Goal: Go to known website: Access a specific website the user already knows

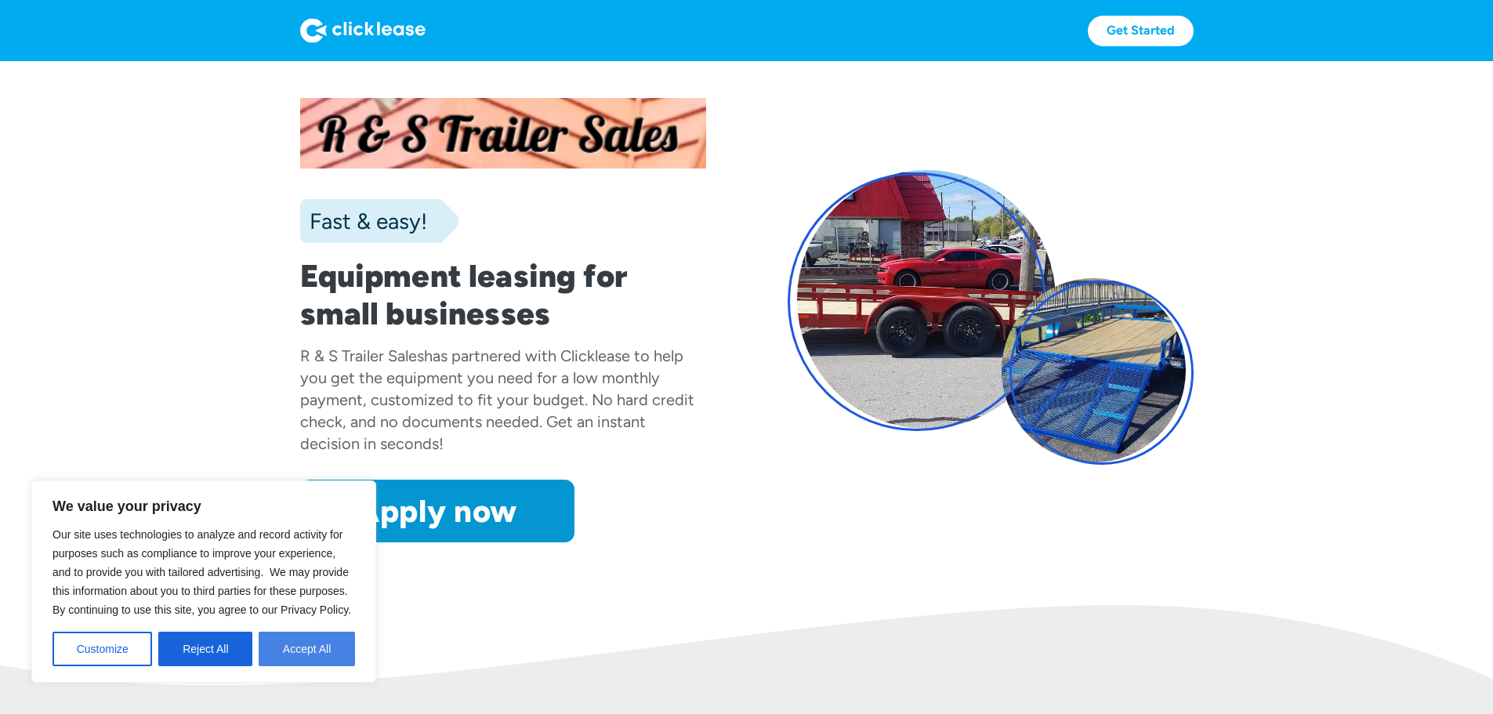
click at [303, 650] on button "Accept All" at bounding box center [307, 649] width 96 height 34
